Goal: Task Accomplishment & Management: Complete application form

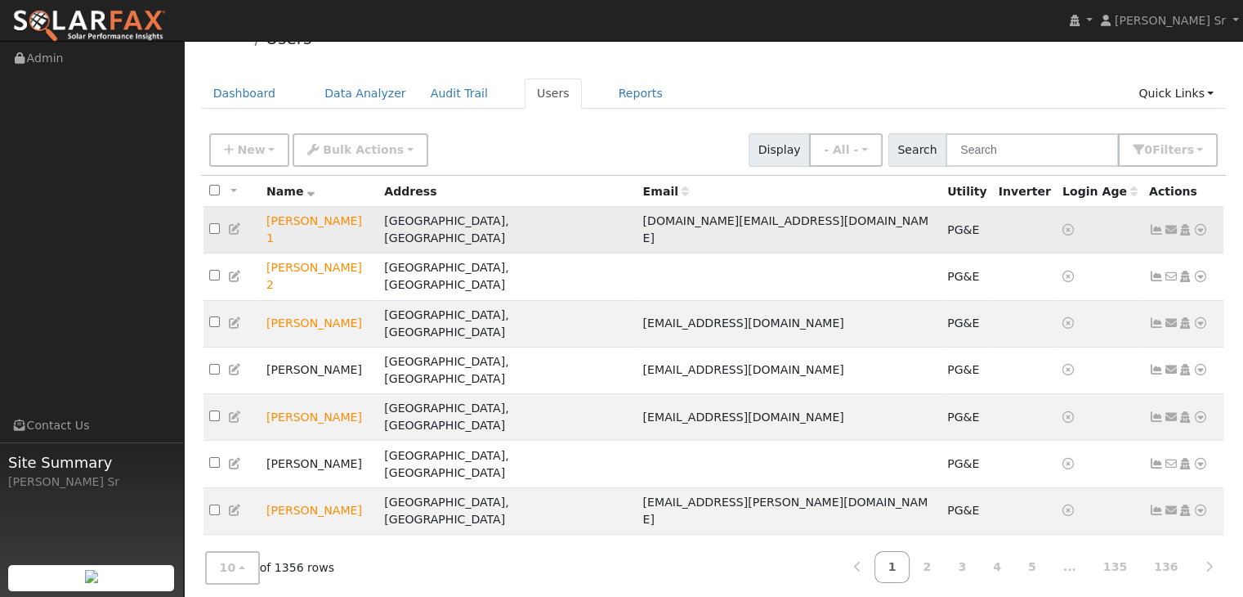
scroll to position [34, 0]
click at [945, 551] on link "2" at bounding box center [927, 567] width 36 height 32
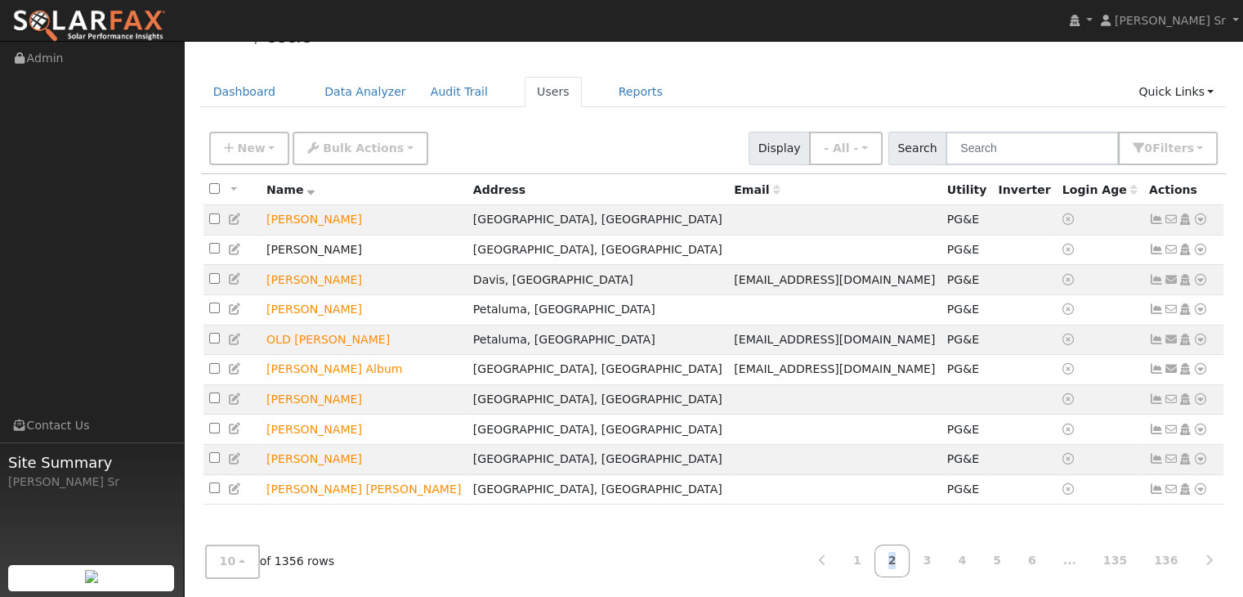
click at [945, 559] on link "3" at bounding box center [927, 560] width 36 height 32
click at [991, 550] on link "5" at bounding box center [997, 560] width 36 height 32
click at [1090, 560] on link "8" at bounding box center [1116, 560] width 52 height 32
click at [240, 87] on link "Dashboard" at bounding box center [244, 92] width 87 height 30
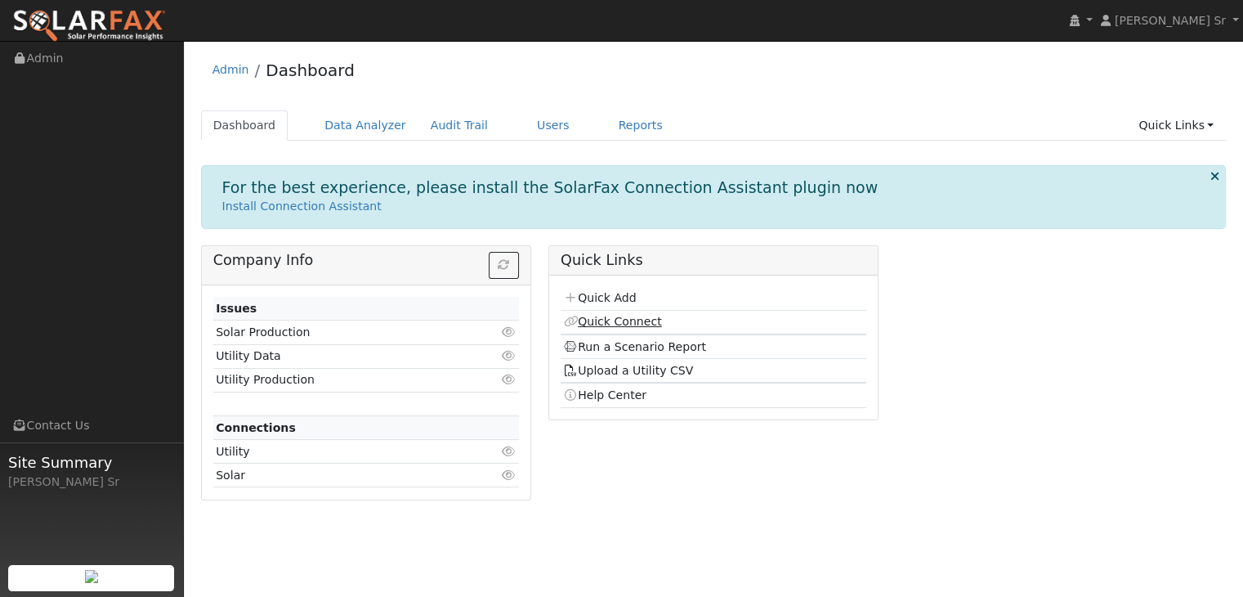
click at [623, 324] on link "Quick Connect" at bounding box center [612, 321] width 98 height 13
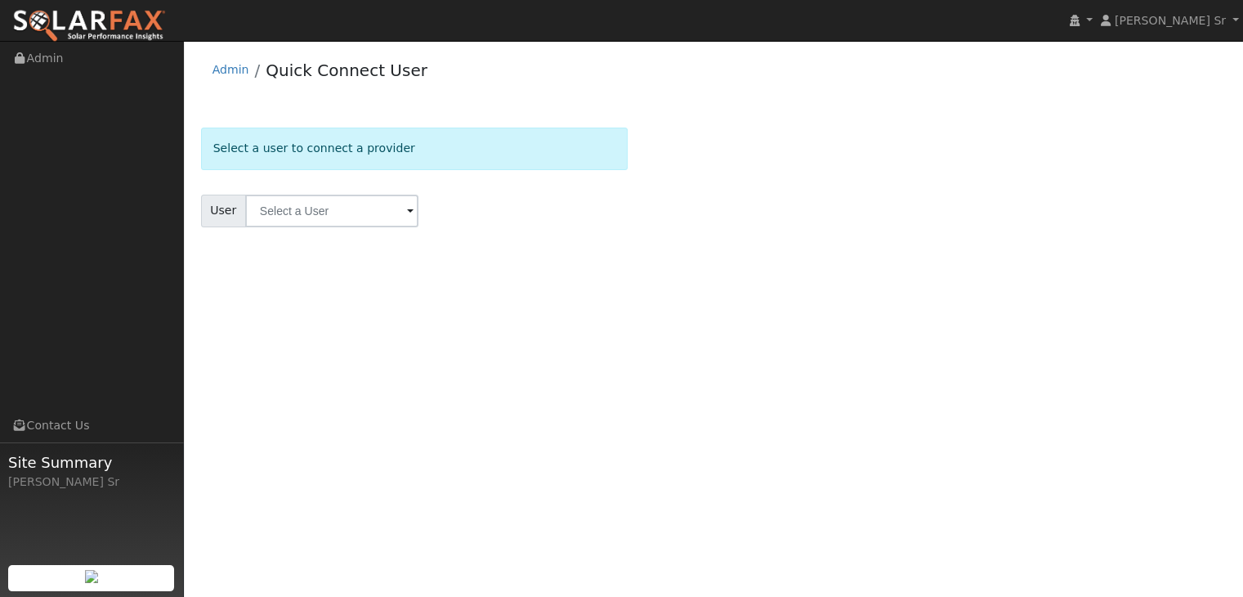
click at [407, 219] on span at bounding box center [410, 212] width 7 height 19
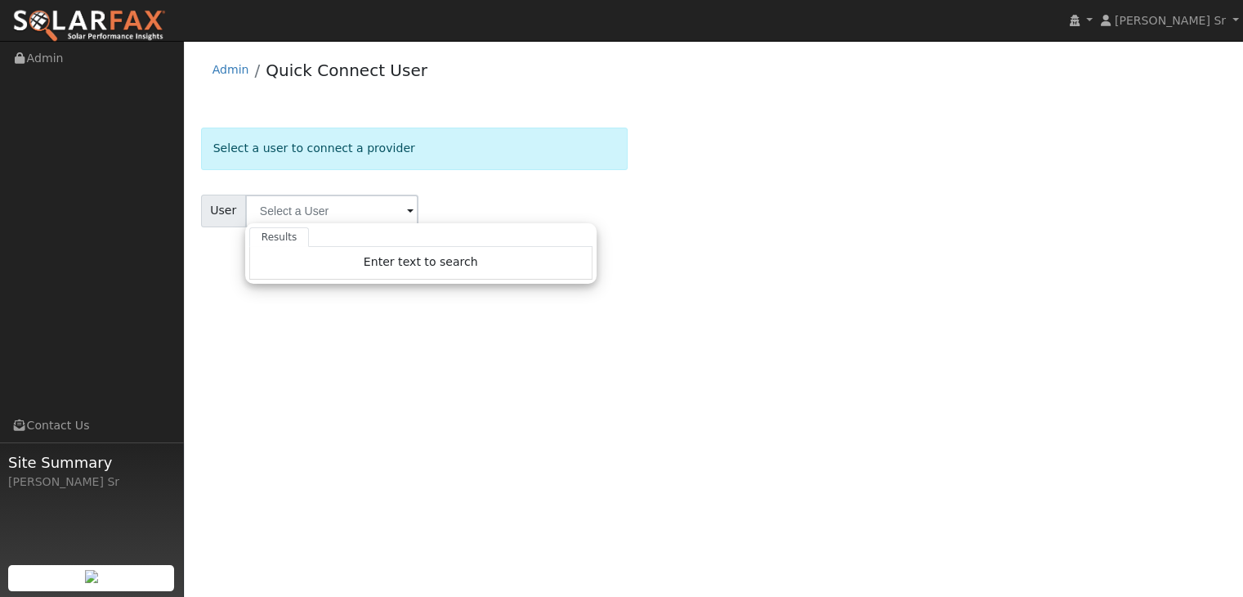
click at [407, 217] on span at bounding box center [410, 212] width 7 height 19
